Goal: Navigation & Orientation: Find specific page/section

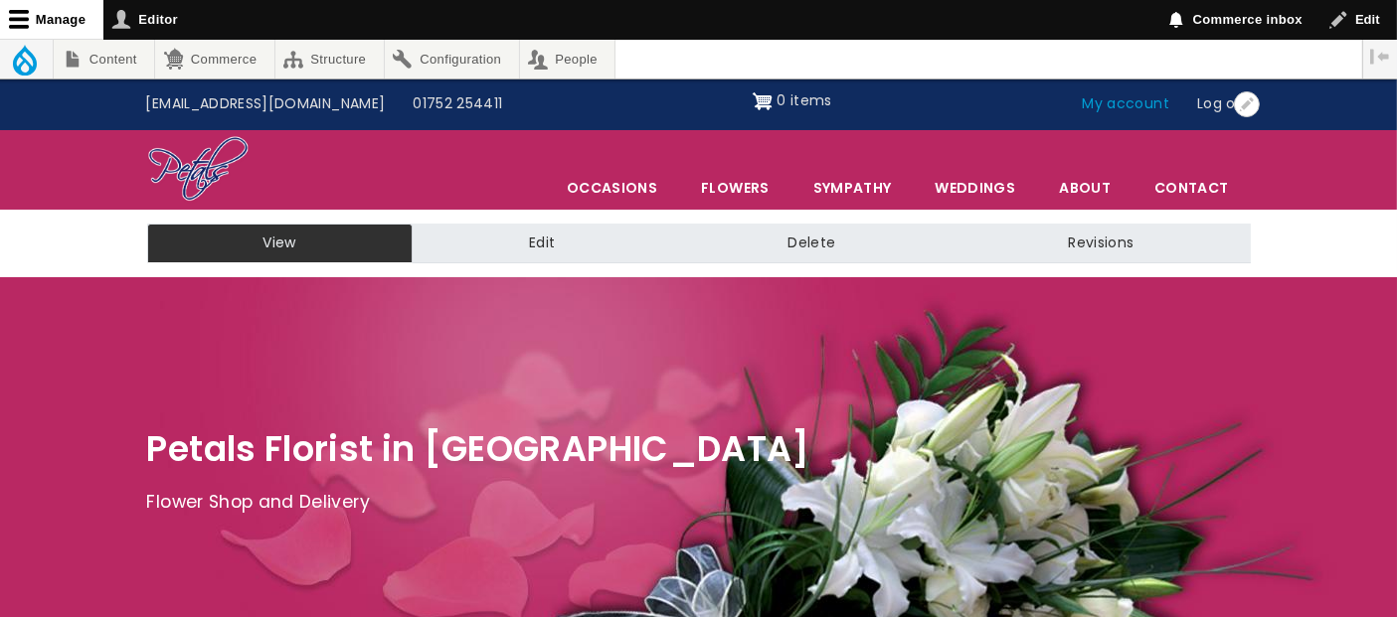
click at [1133, 109] on link "My account" at bounding box center [1126, 104] width 115 height 38
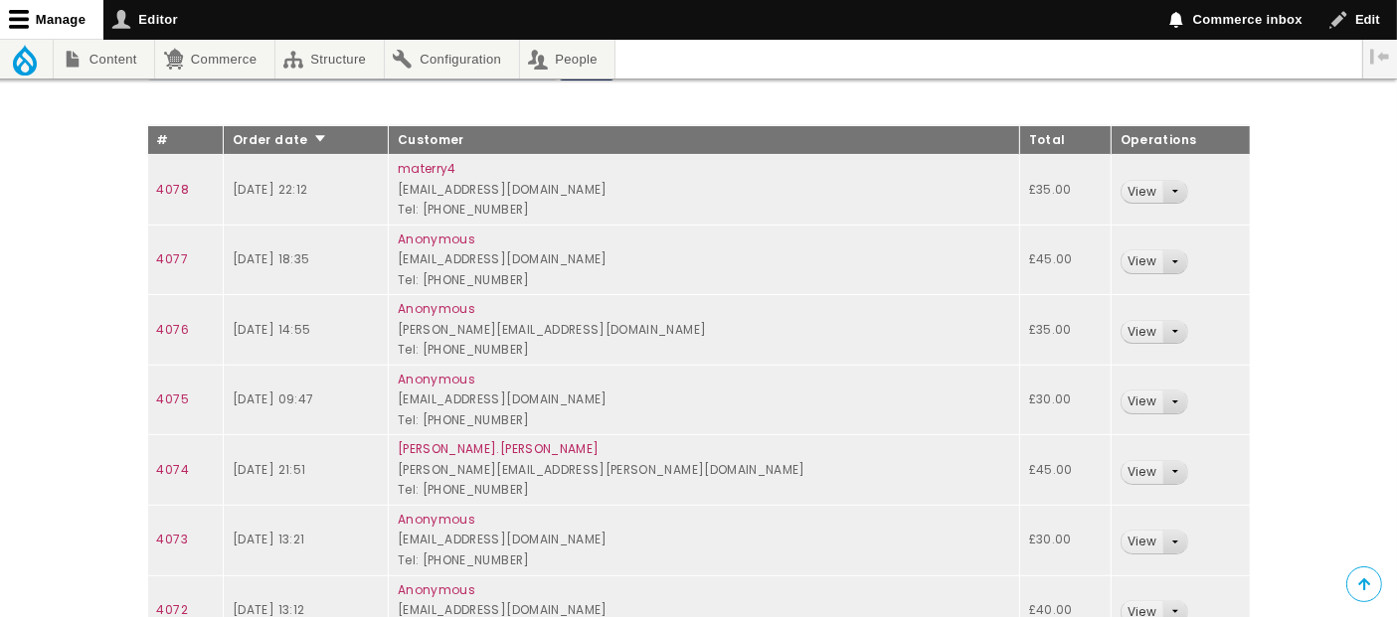
scroll to position [552, 0]
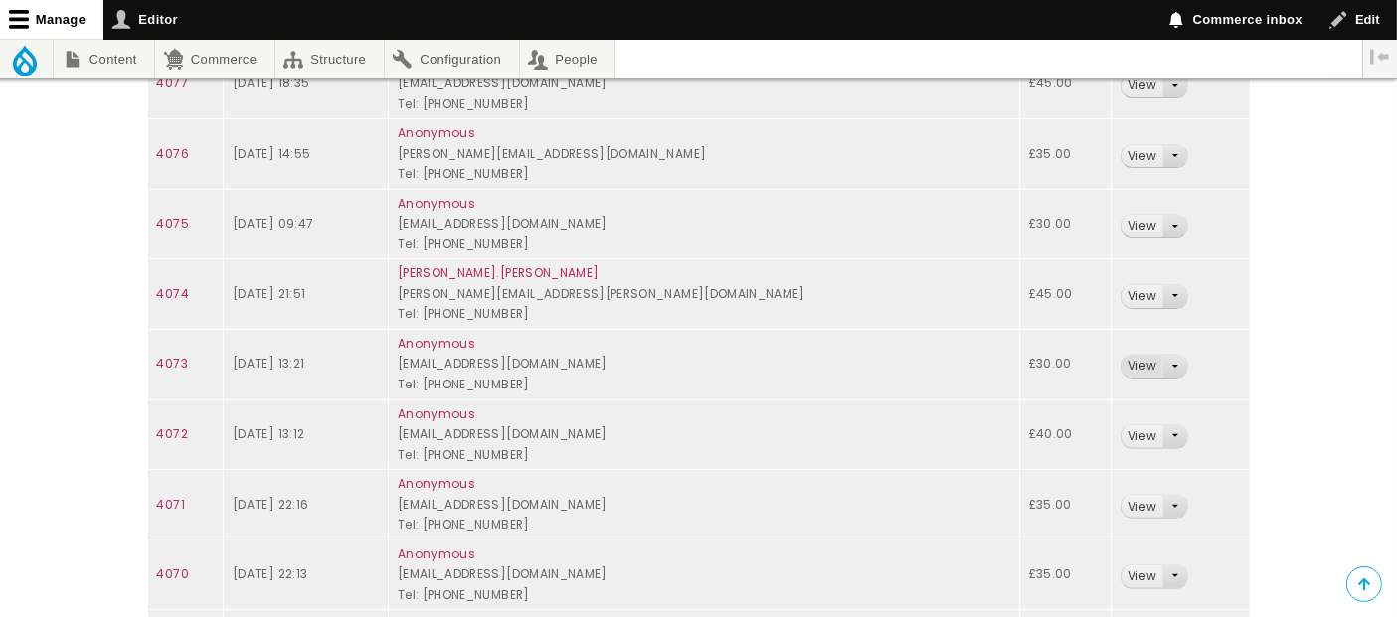
click at [1126, 362] on link "View" at bounding box center [1141, 366] width 41 height 23
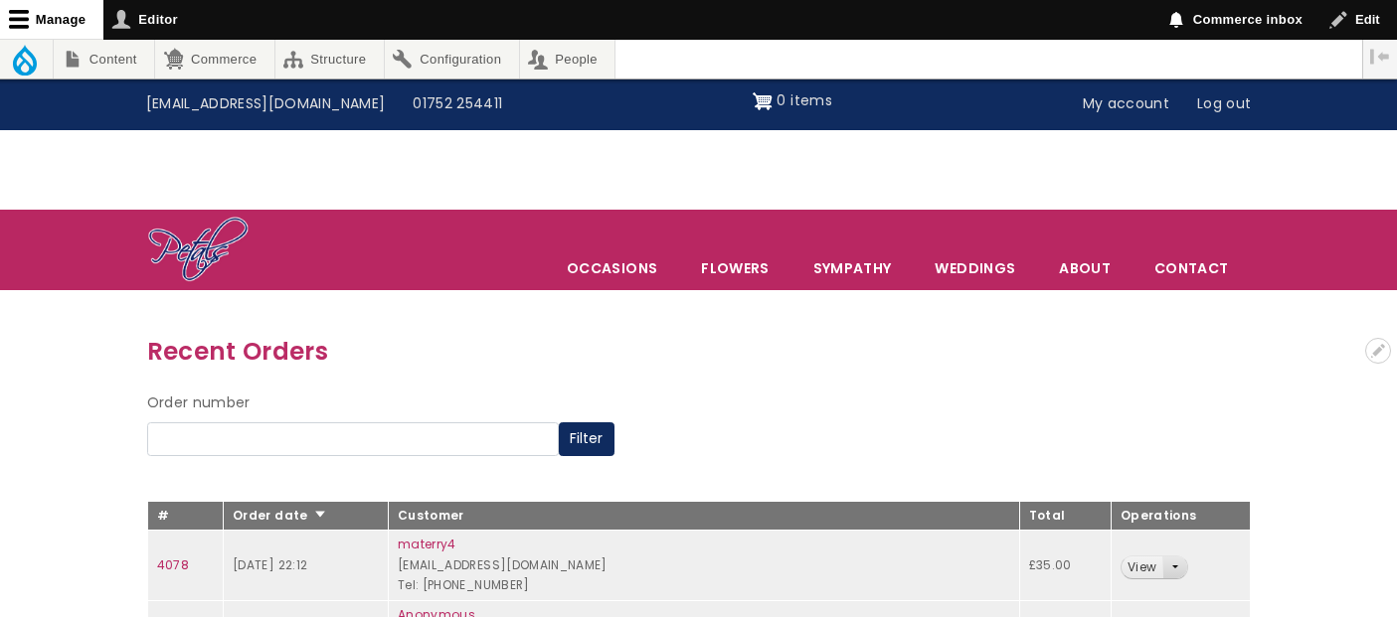
scroll to position [552, 0]
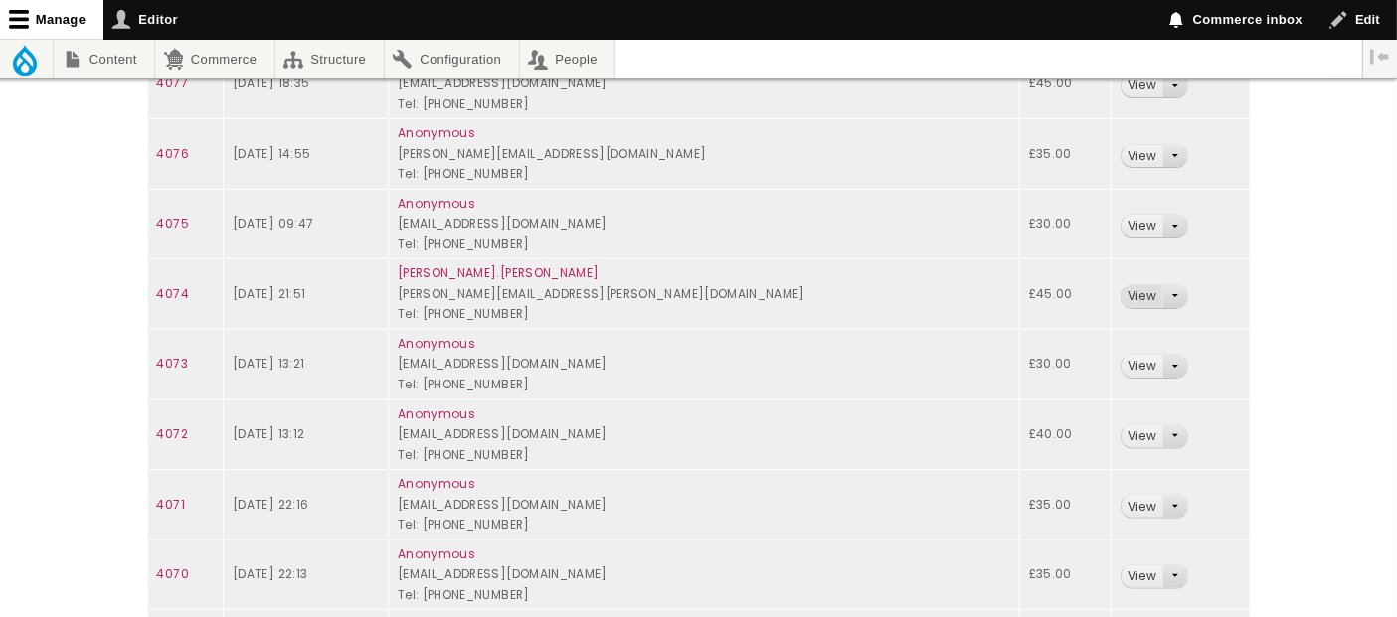
click at [1135, 290] on link "View" at bounding box center [1141, 296] width 41 height 23
click at [1135, 227] on link "View" at bounding box center [1141, 226] width 41 height 23
click at [1124, 154] on link "View" at bounding box center [1141, 156] width 41 height 23
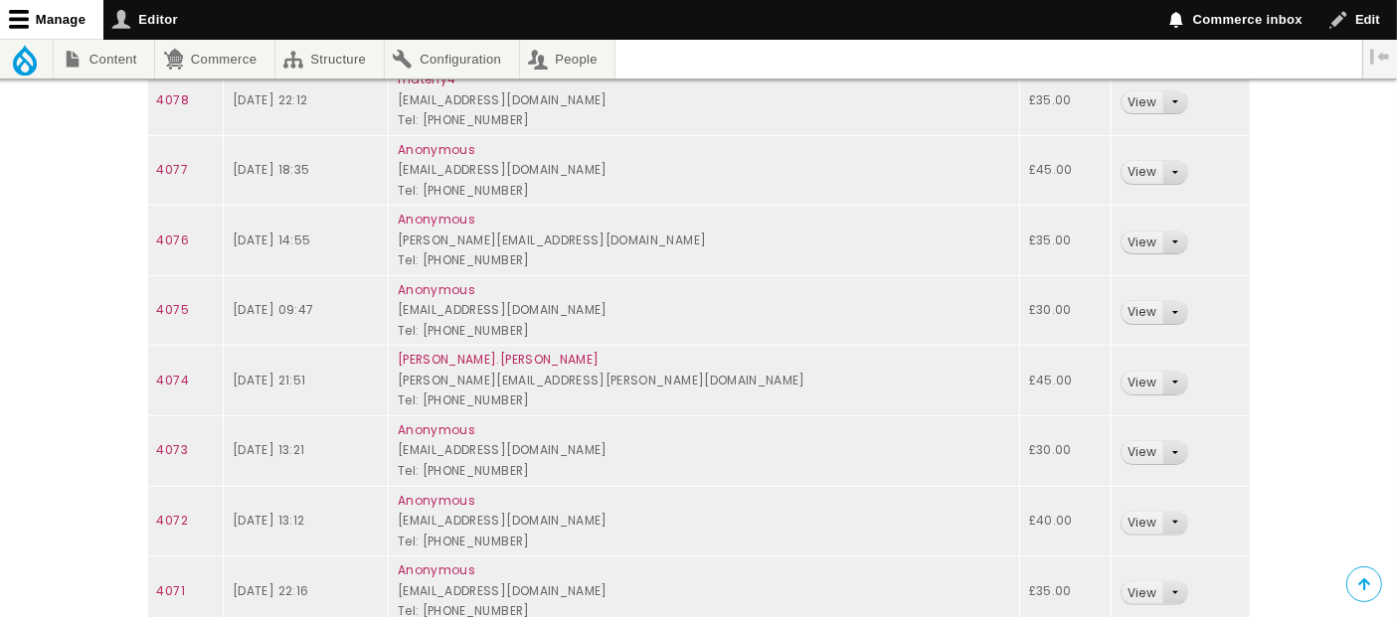
scroll to position [331, 0]
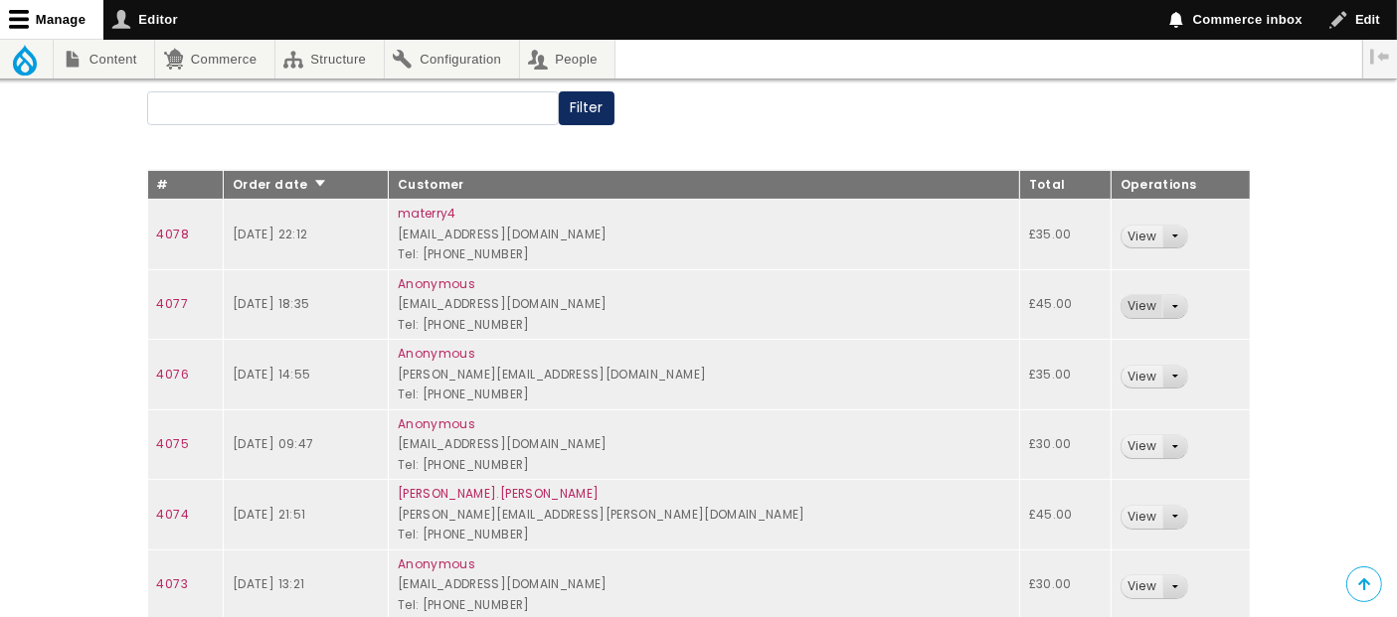
click at [1121, 299] on link "View" at bounding box center [1141, 306] width 41 height 23
click at [1121, 237] on link "View" at bounding box center [1141, 237] width 41 height 23
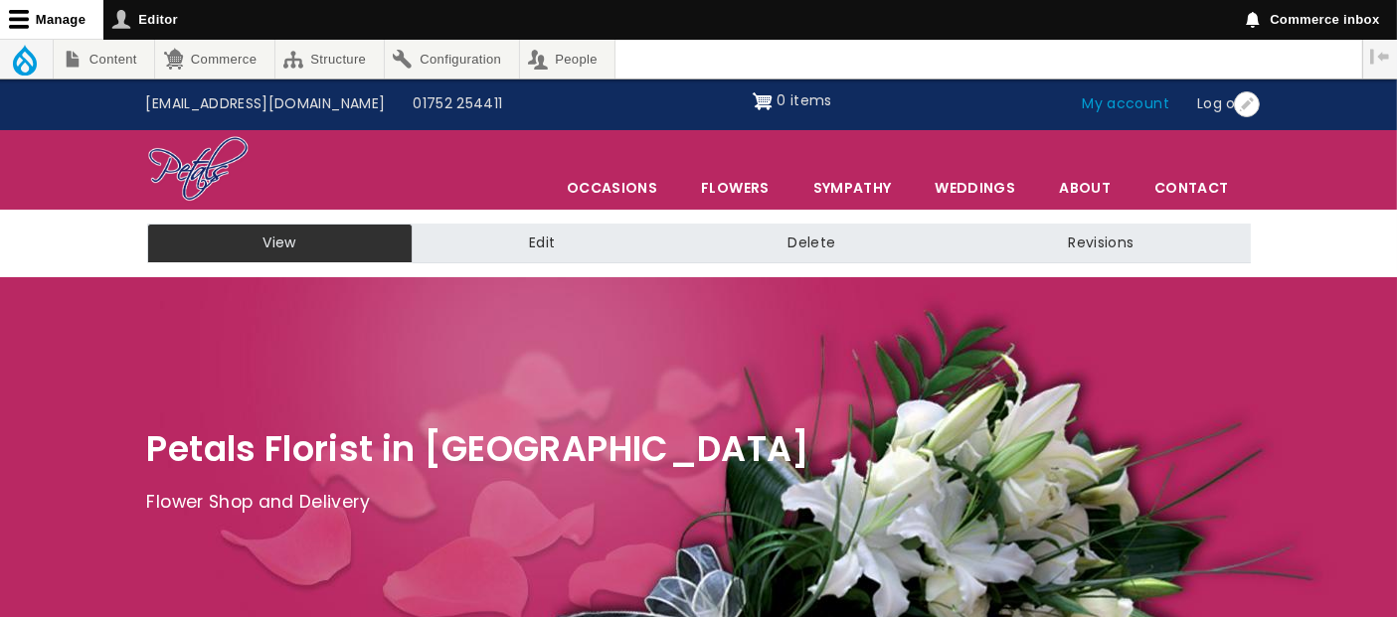
click at [1149, 106] on link "My account" at bounding box center [1126, 104] width 115 height 38
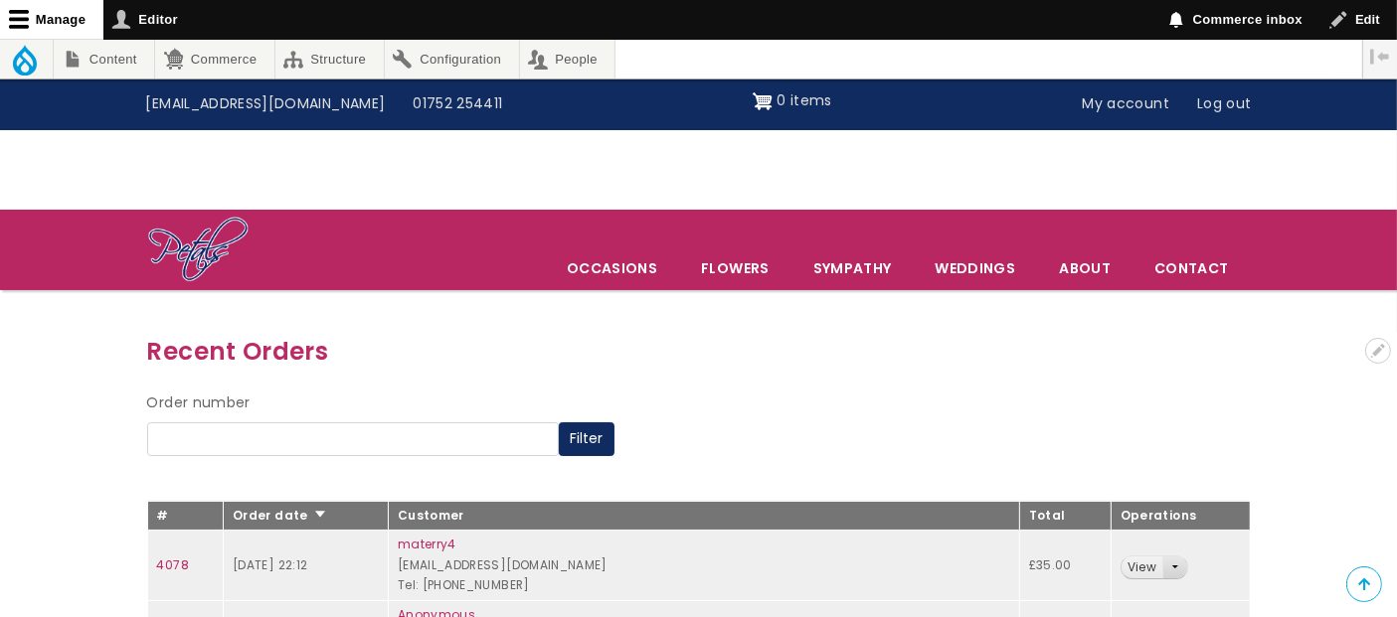
scroll to position [300, 0]
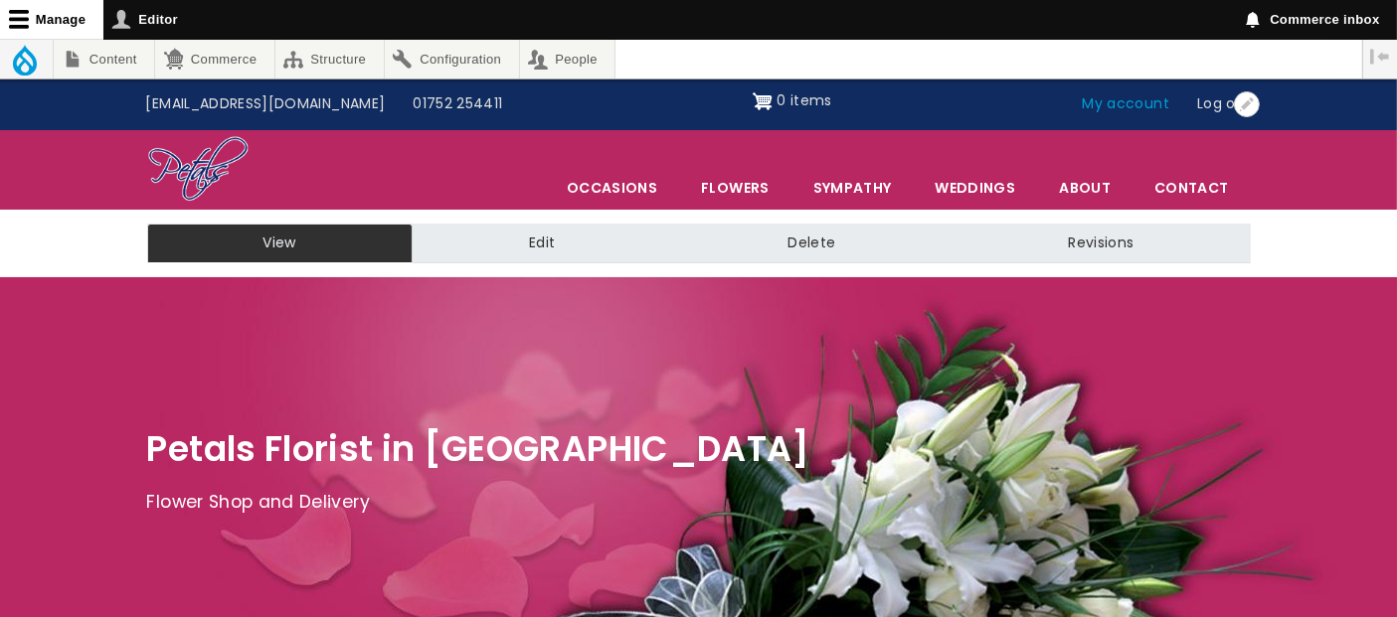
click at [1141, 109] on link "My account" at bounding box center [1126, 104] width 115 height 38
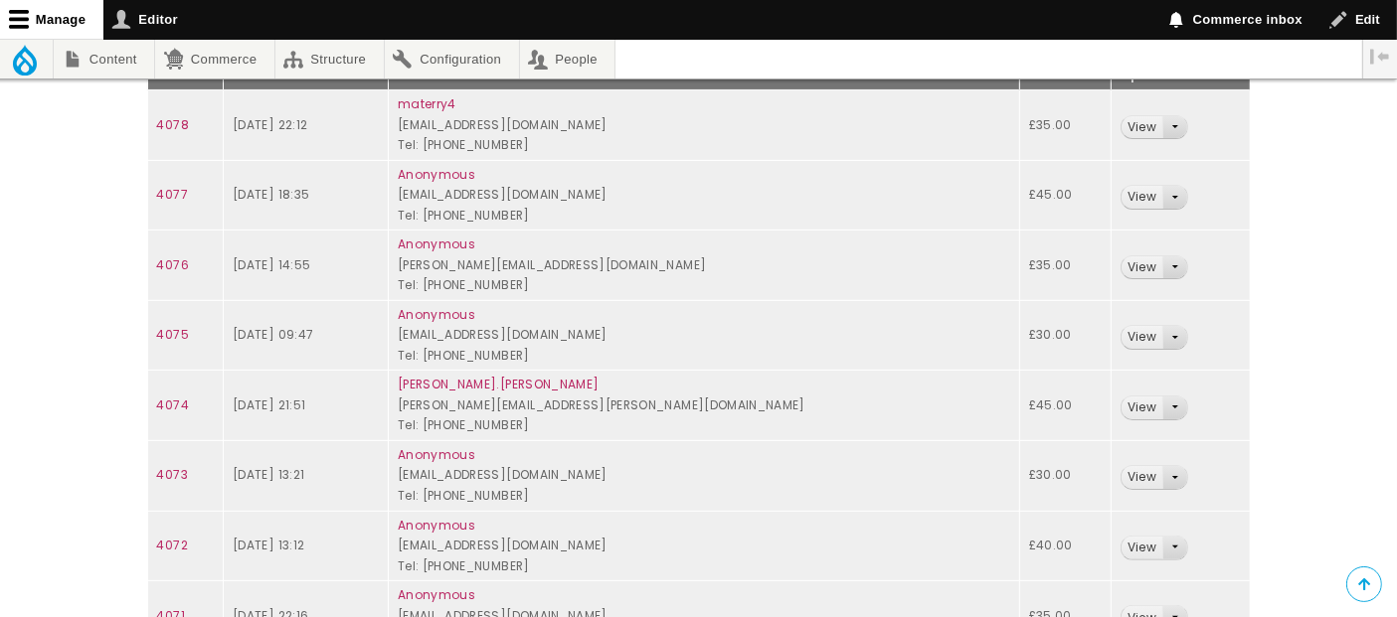
scroll to position [441, 0]
click at [1135, 467] on link "View" at bounding box center [1141, 476] width 41 height 23
